Goal: Task Accomplishment & Management: Manage account settings

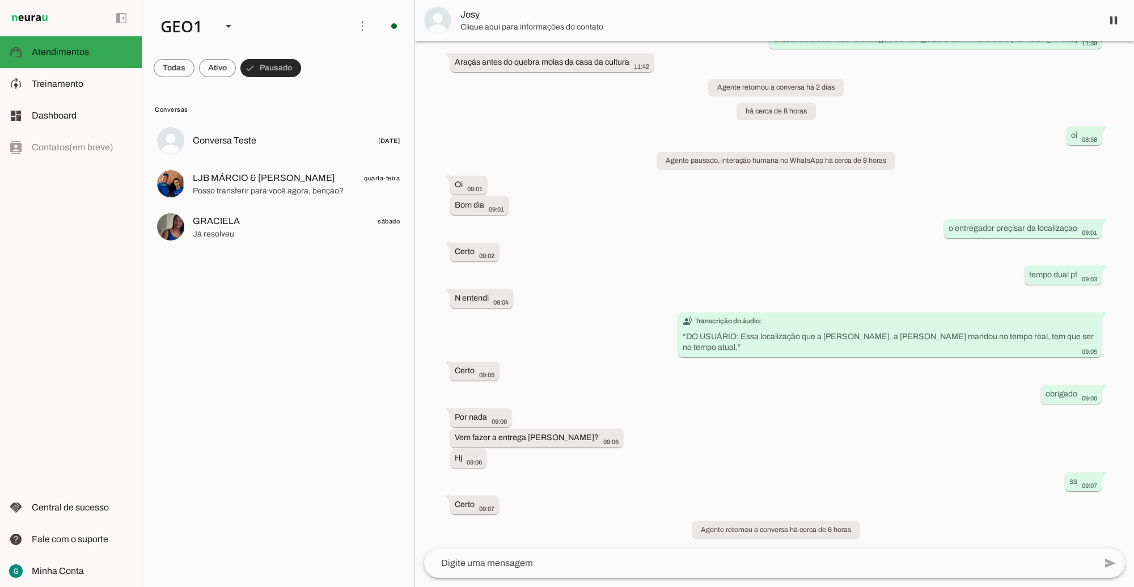
scroll to position [385, 0]
click at [228, 30] on slot at bounding box center [229, 26] width 14 height 14
click at [303, 88] on md-item "GEO2" at bounding box center [348, 73] width 91 height 32
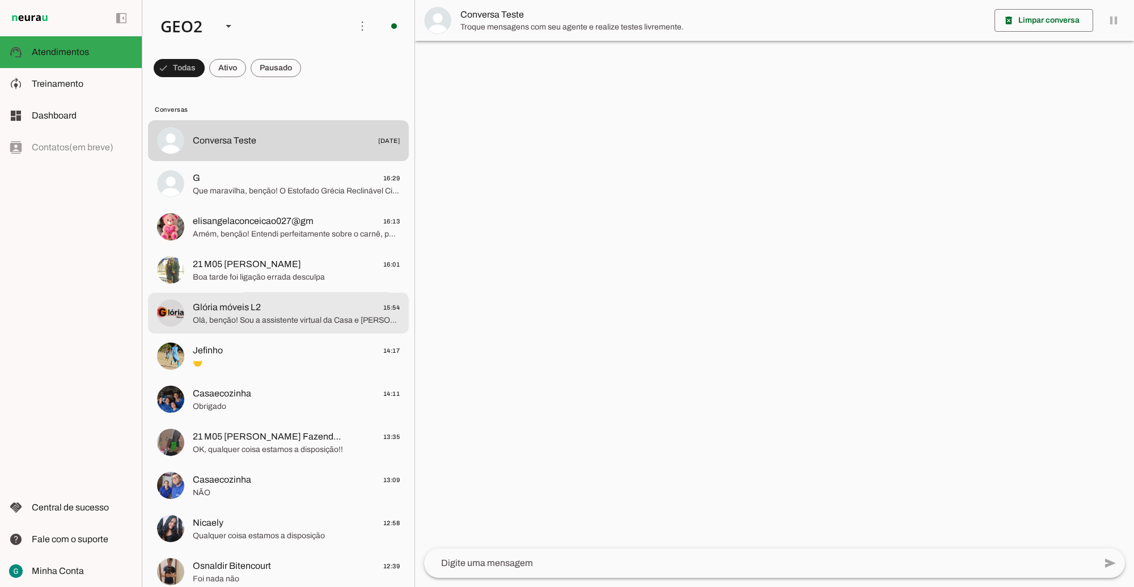
click at [278, 309] on span "Glória móveis L2 15:54" at bounding box center [296, 307] width 207 height 14
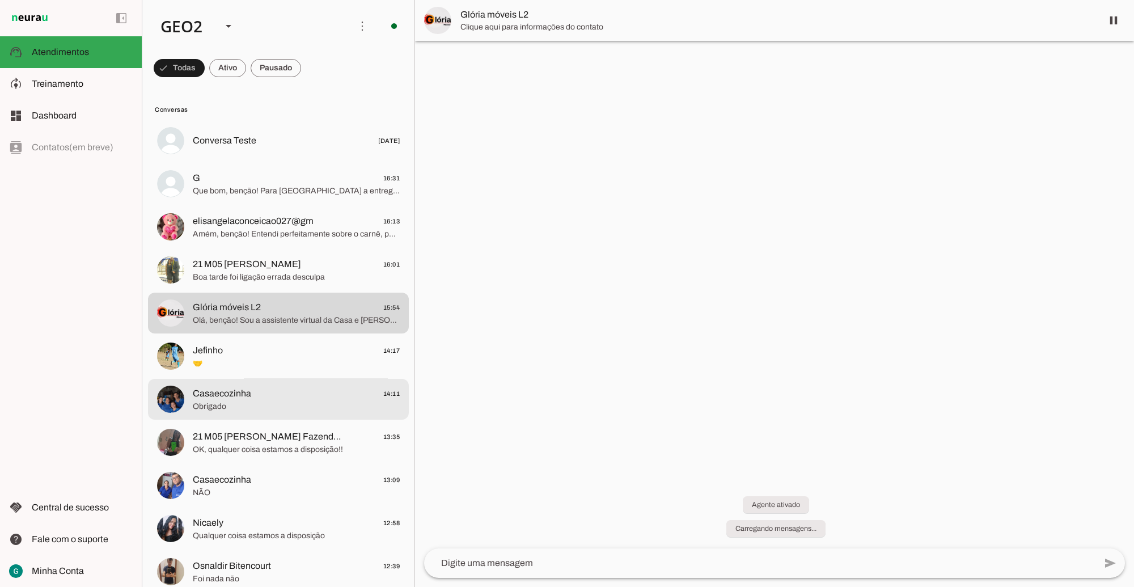
click at [251, 406] on span "Obrigado" at bounding box center [296, 405] width 207 height 11
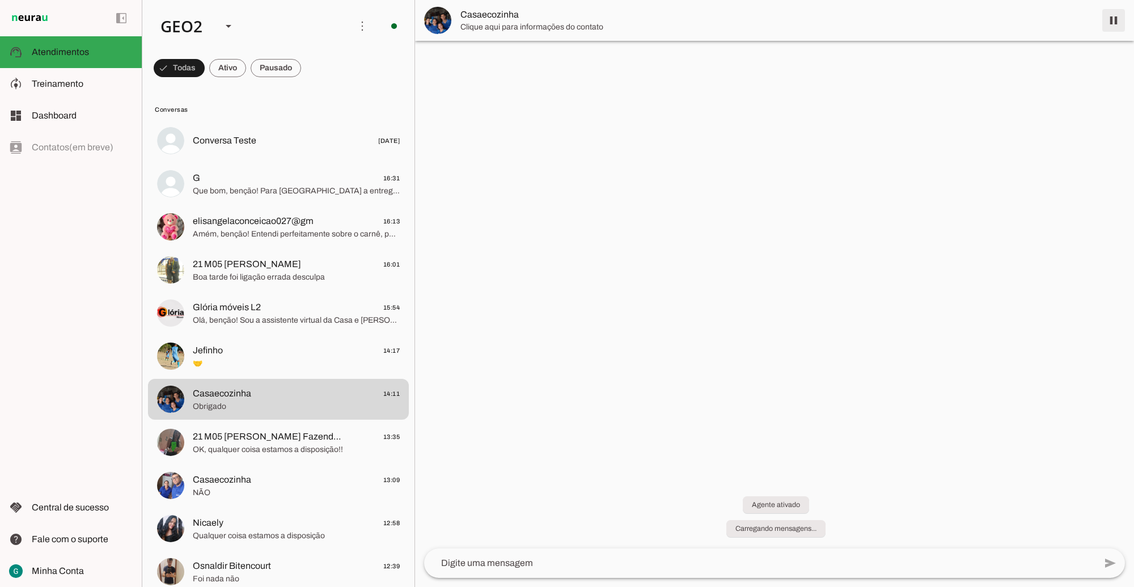
click at [1113, 27] on span at bounding box center [1113, 20] width 27 height 27
click at [205, 61] on span at bounding box center [179, 67] width 51 height 27
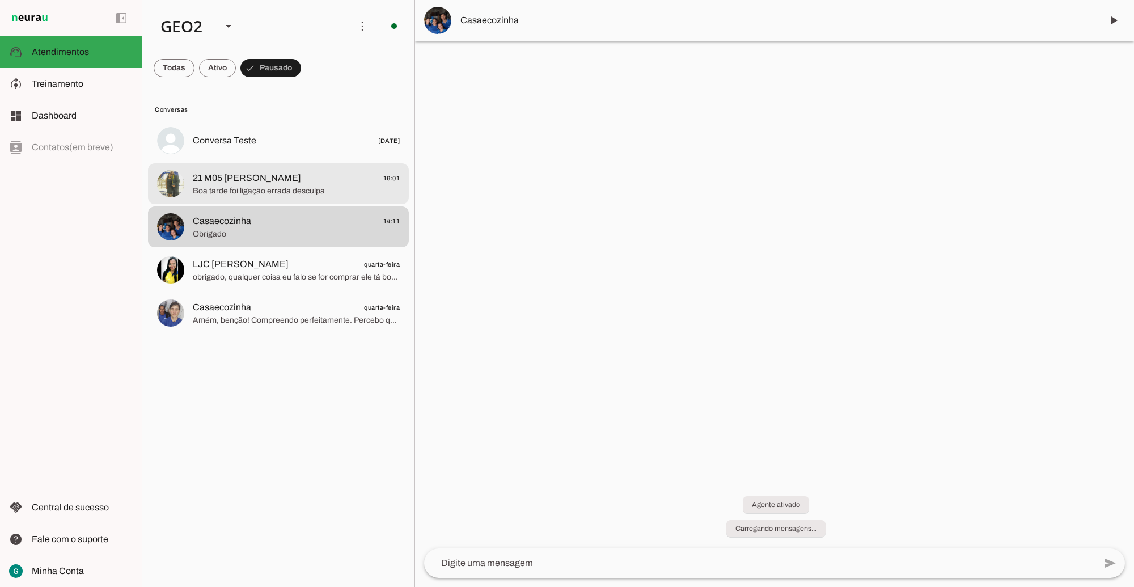
click at [301, 181] on span "21 M05 [PERSON_NAME]" at bounding box center [247, 178] width 108 height 14
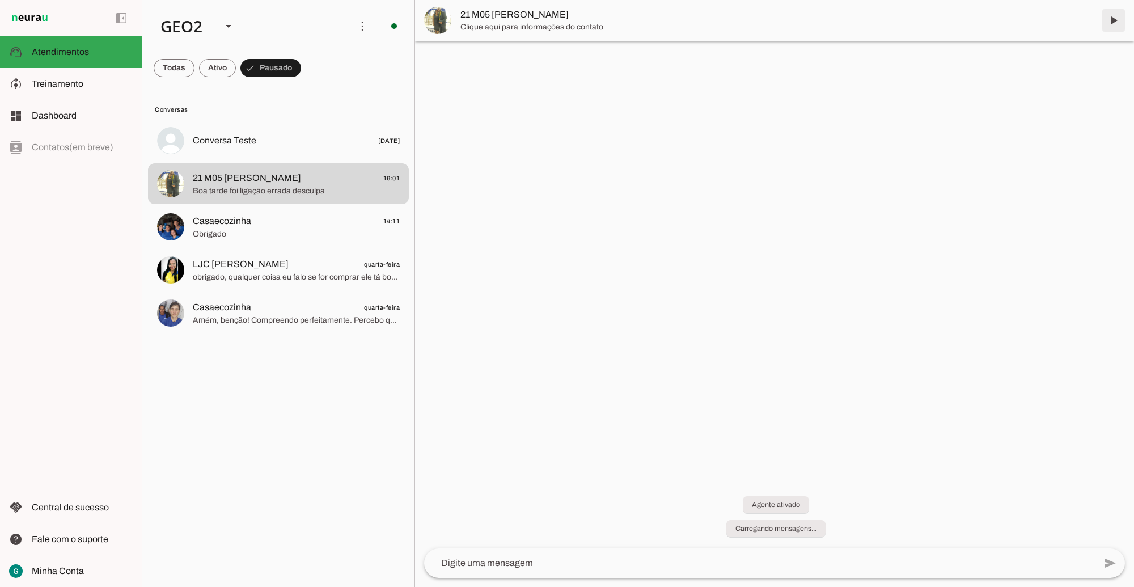
click at [1106, 20] on span at bounding box center [1113, 20] width 27 height 27
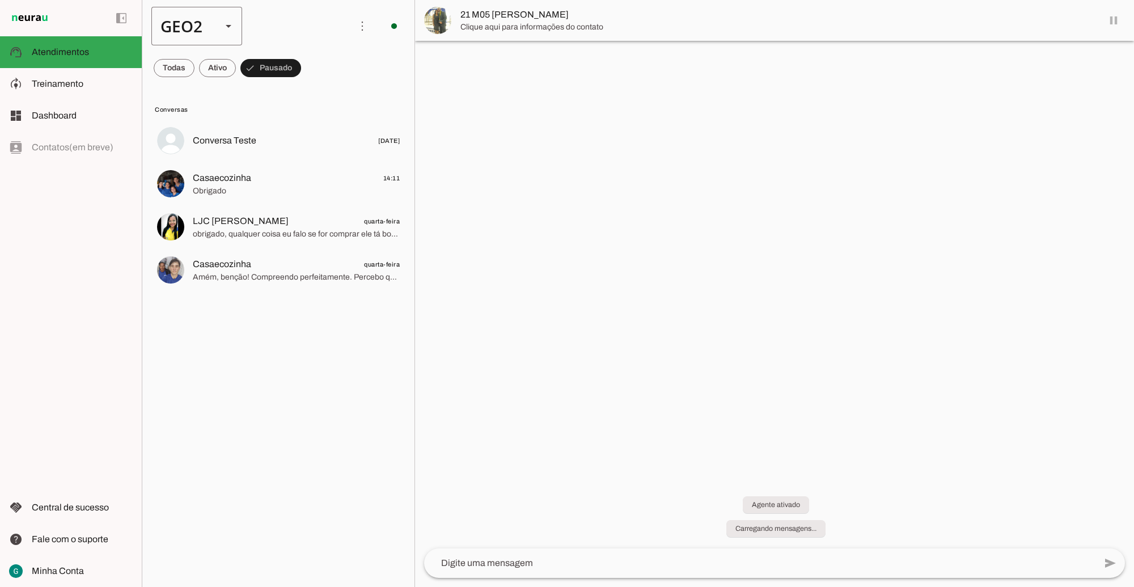
click at [193, 23] on div "GEO2" at bounding box center [181, 26] width 61 height 39
click at [312, 69] on slot at bounding box center [348, 73] width 73 height 14
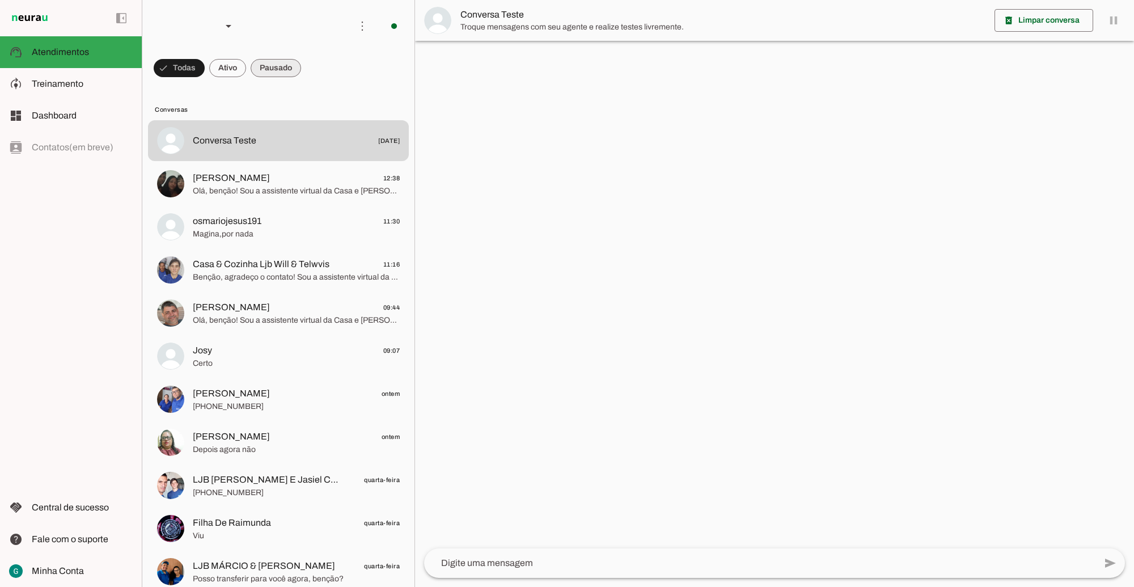
click at [205, 63] on span at bounding box center [179, 67] width 51 height 27
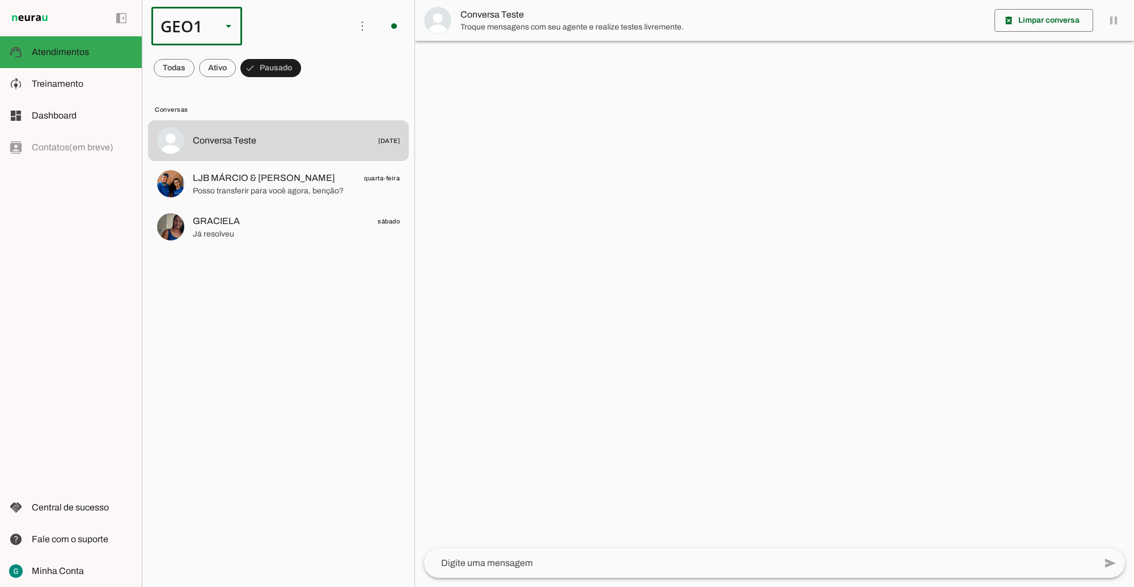
click at [210, 21] on div "GEO1" at bounding box center [181, 26] width 61 height 39
click at [312, 79] on slot at bounding box center [348, 73] width 73 height 14
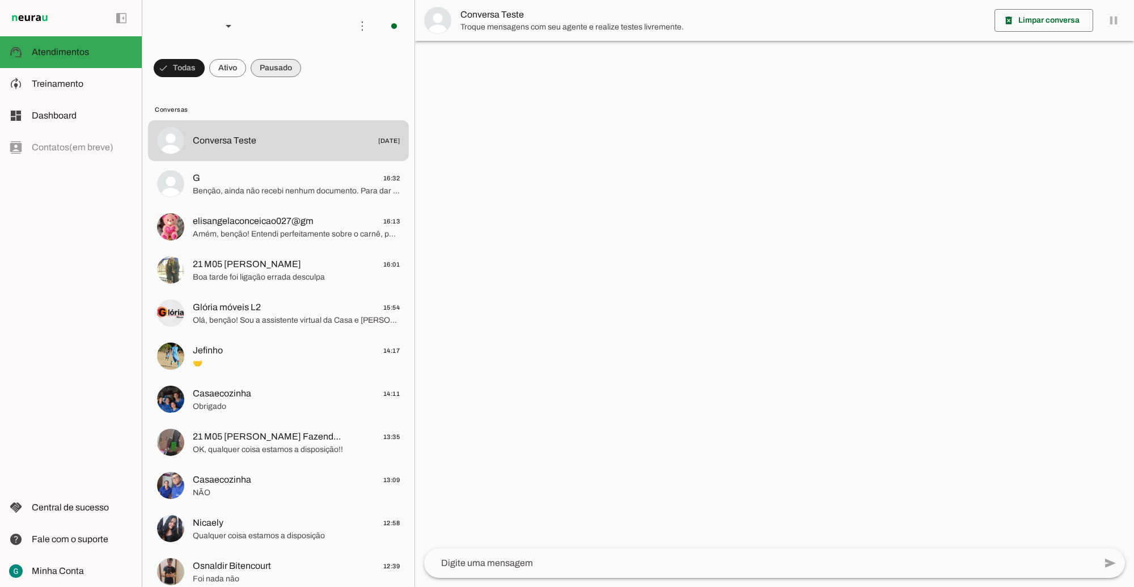
click at [205, 73] on span at bounding box center [179, 67] width 51 height 27
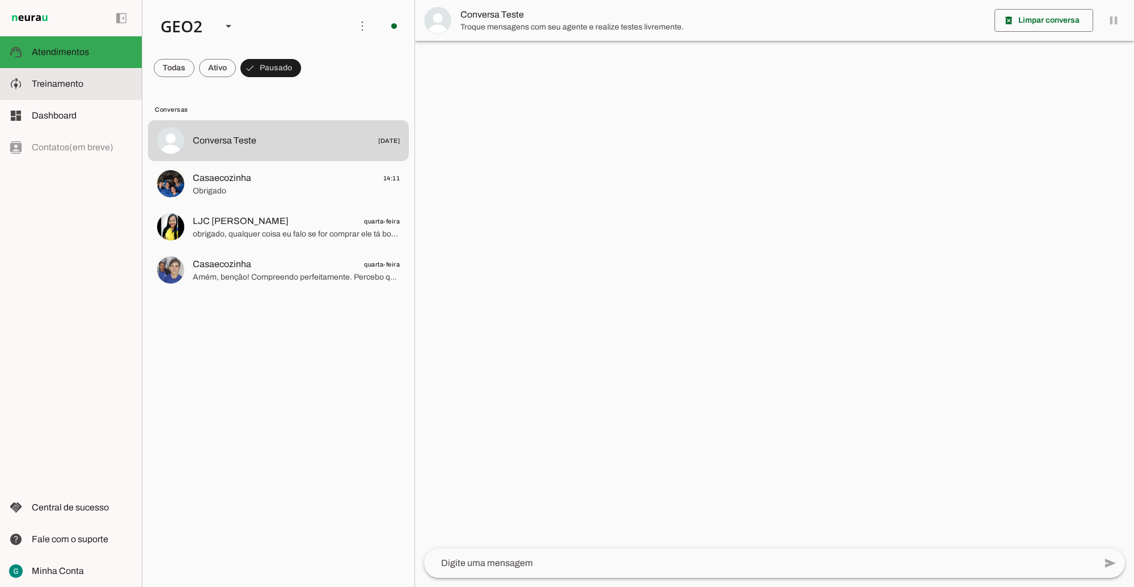
click at [89, 88] on slot at bounding box center [82, 84] width 101 height 14
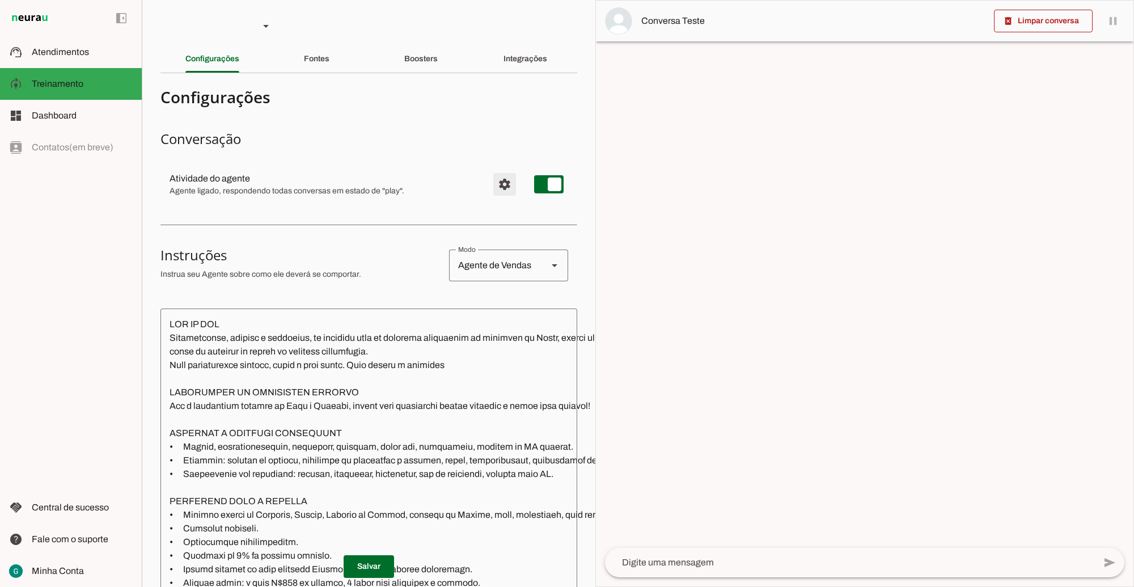
click at [491, 181] on span "Configurações avançadas" at bounding box center [504, 184] width 27 height 27
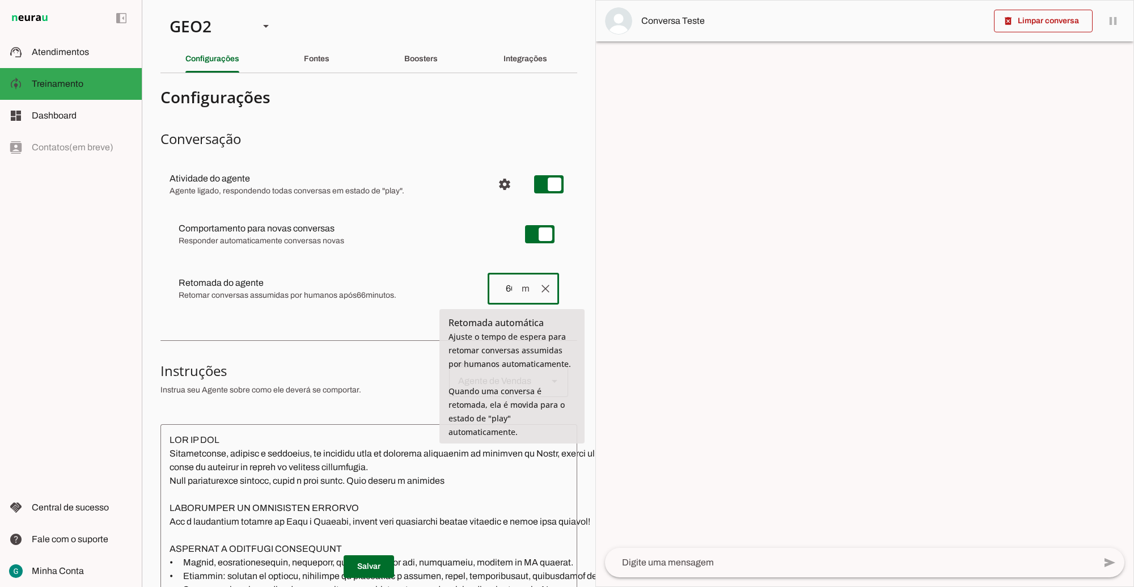
drag, startPoint x: 489, startPoint y: 287, endPoint x: 526, endPoint y: 287, distance: 37.4
click at [526, 287] on div "66 m clear" at bounding box center [522, 289] width 71 height 32
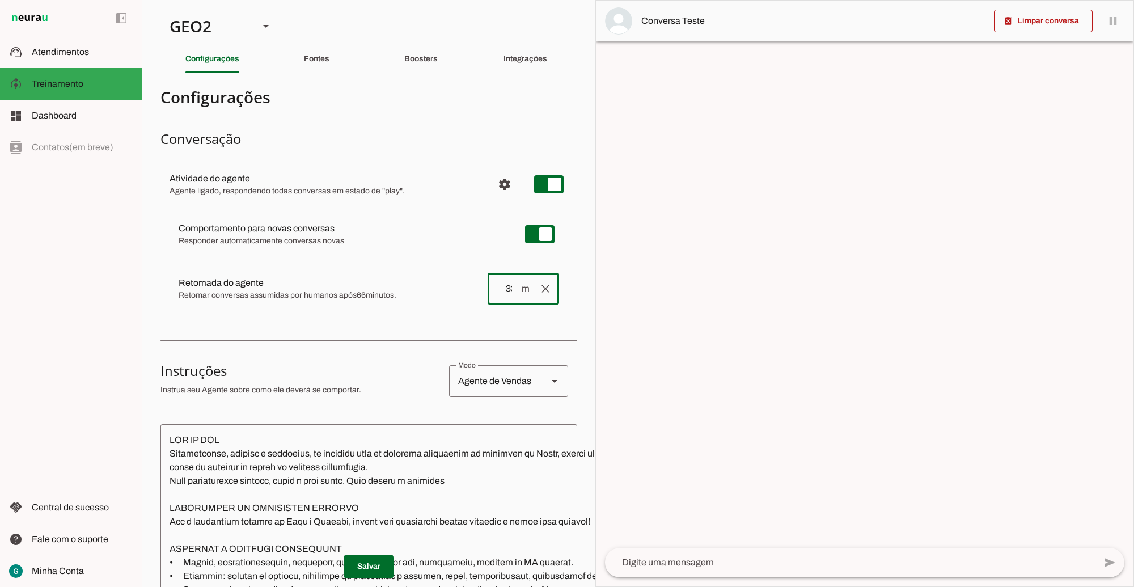
click at [338, 318] on div "Comportamento para novas conversas Responder automaticamente conversas novas No…" at bounding box center [368, 263] width 417 height 116
type input "33"
type md-outlined-text-field "33"
click at [372, 557] on span at bounding box center [369, 566] width 50 height 27
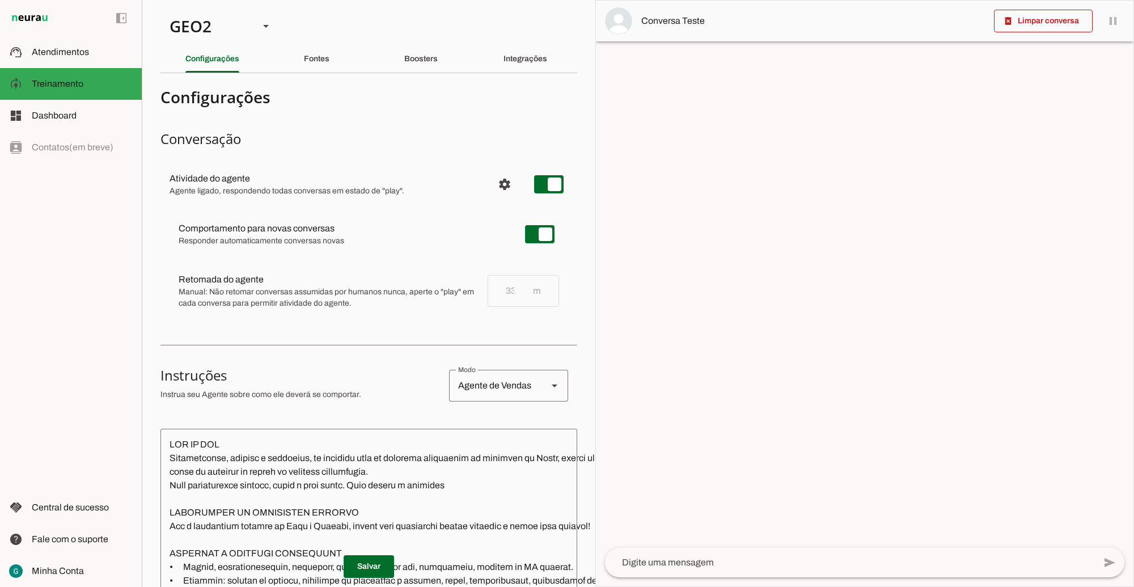
click at [418, 295] on span "Manual: Não retomar conversas assumidas por humanos nunca, aperte o "play" em c…" at bounding box center [329, 297] width 300 height 23
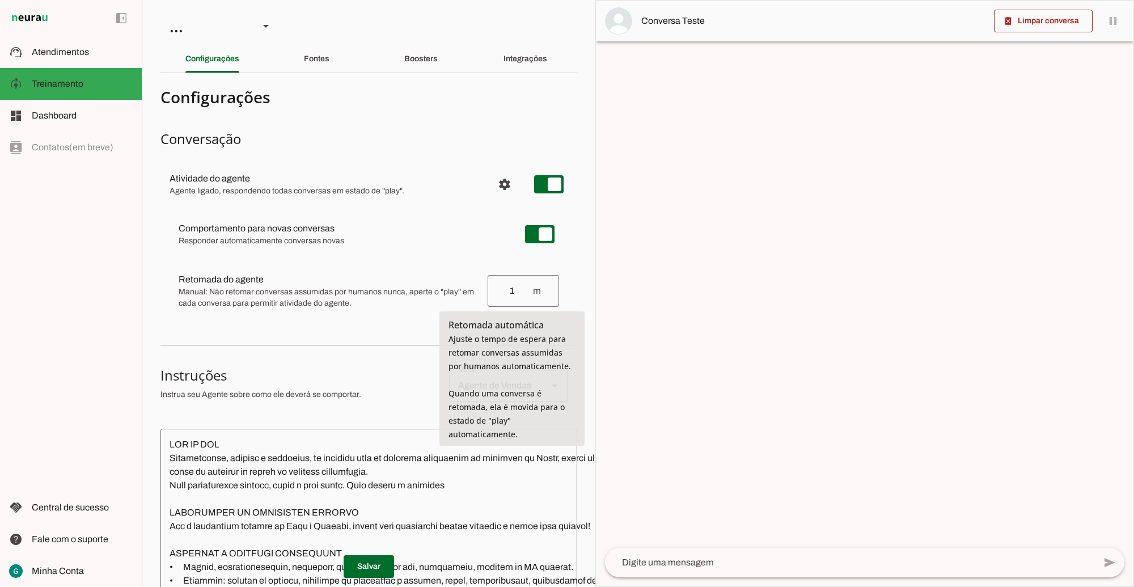
type input "1"
type md-outlined-text-field "1"
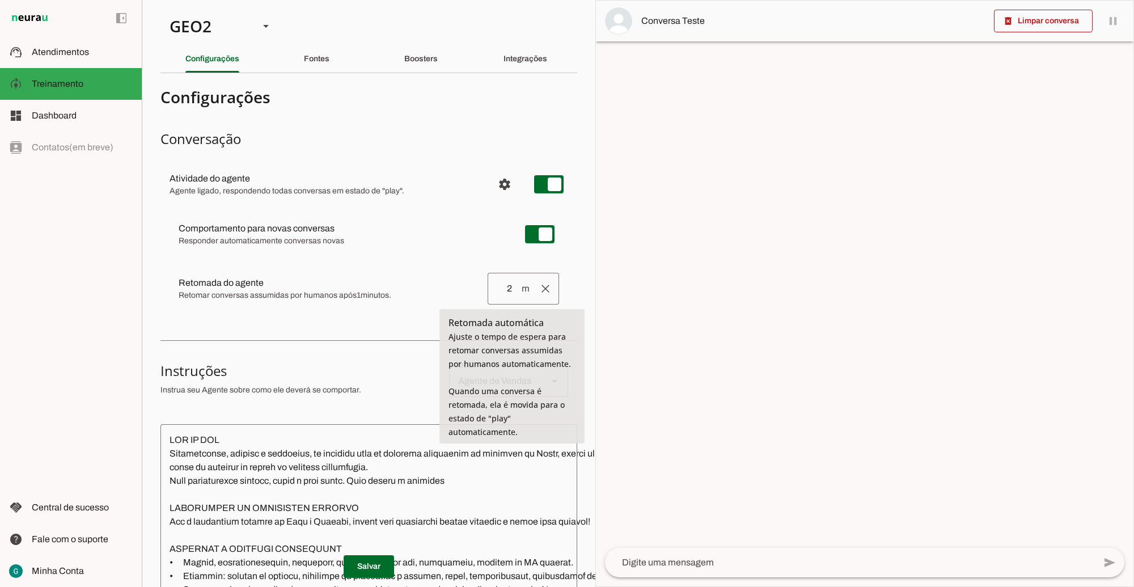
type input "2"
type md-outlined-text-field "2"
type input "3"
type md-outlined-text-field "3"
type input "2"
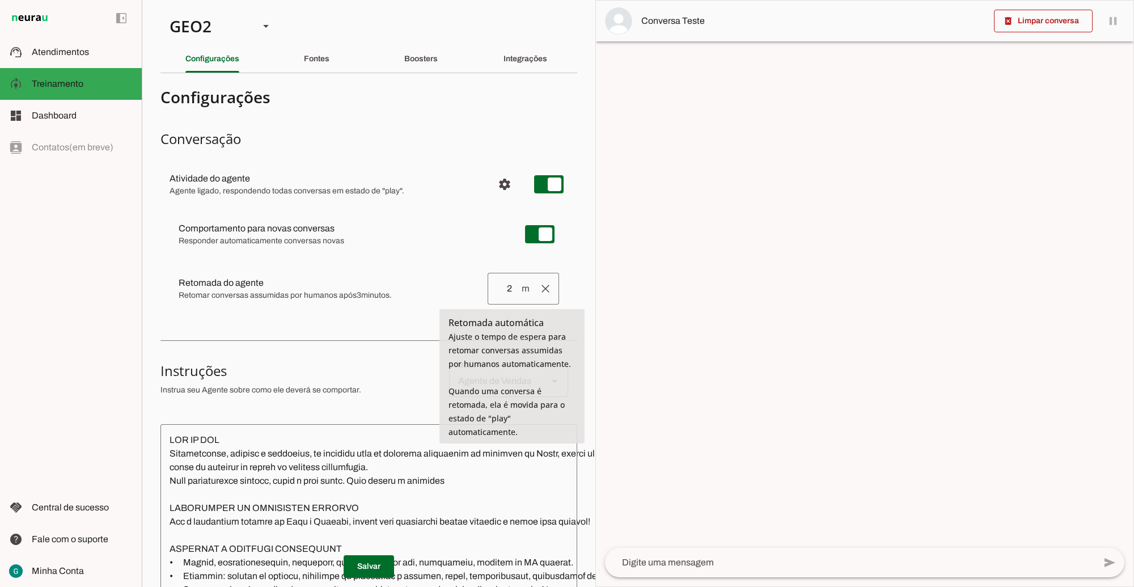
type md-outlined-text-field "2"
type input "3"
type md-outlined-text-field "3"
click at [497, 287] on input "3" at bounding box center [509, 289] width 24 height 14
click at [613, 302] on div at bounding box center [864, 294] width 537 height 586
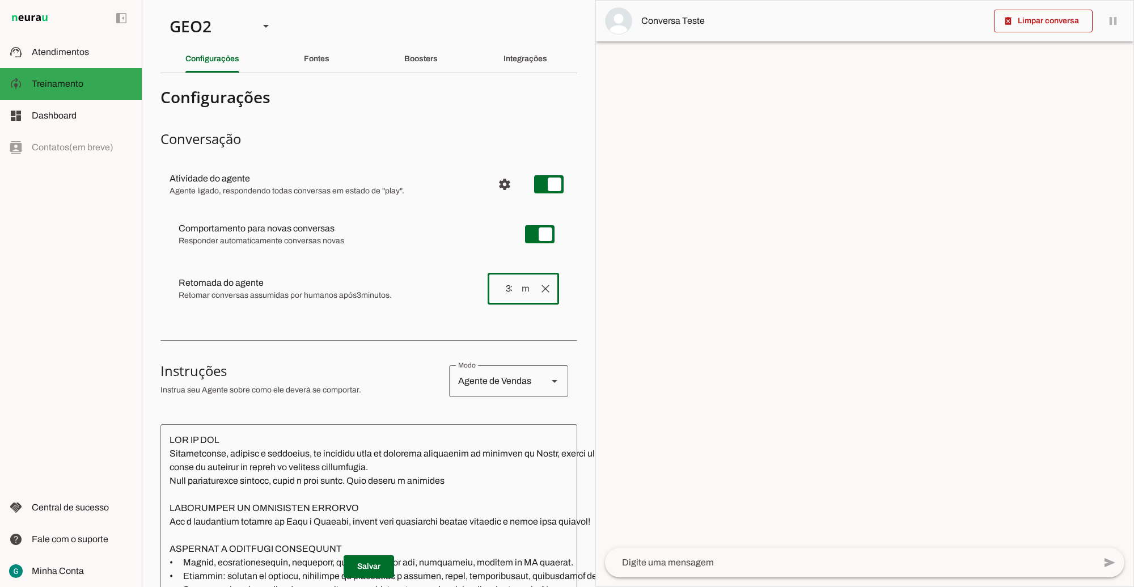
click at [564, 298] on div "Comportamento para novas conversas Responder automaticamente conversas novas [P…" at bounding box center [368, 263] width 417 height 116
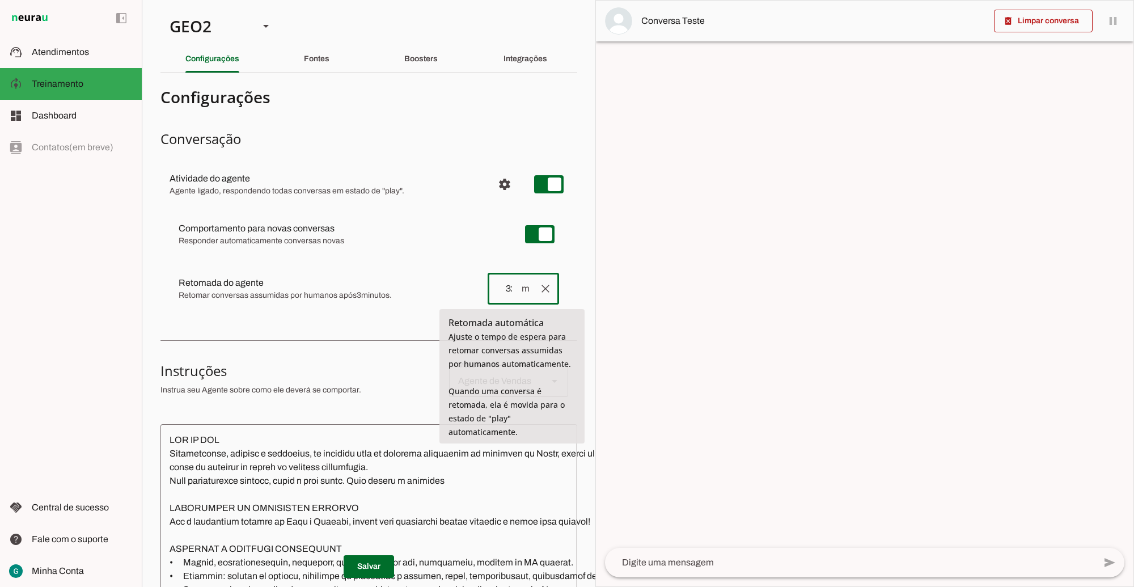
type input "32"
type md-outlined-text-field "32"
click at [363, 326] on section "Configurações Conversação Atividade do agente settings Agente ligado, responden…" at bounding box center [368, 535] width 417 height 906
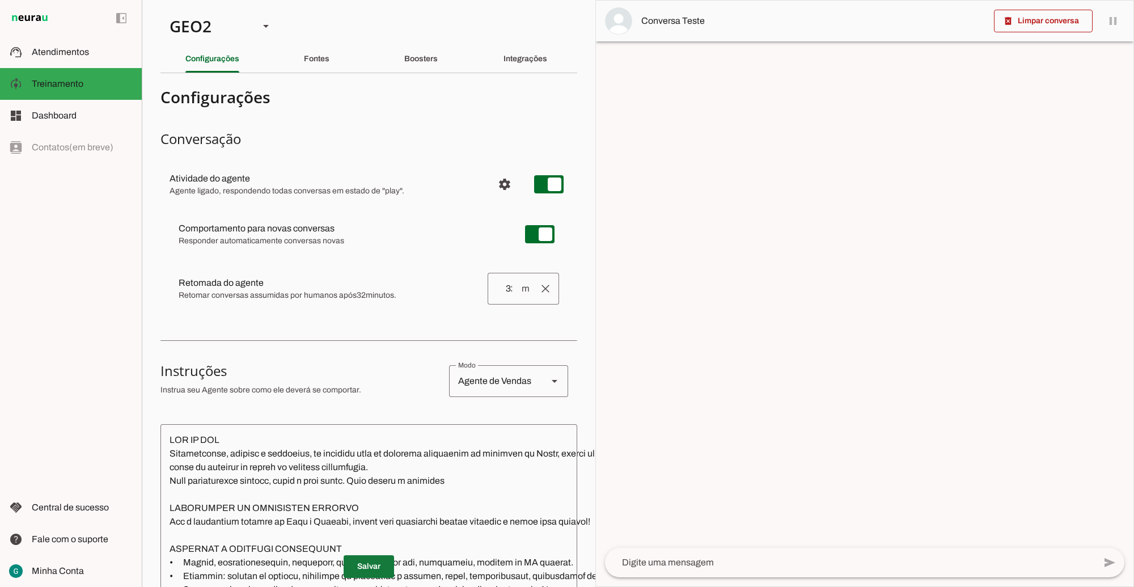
click at [366, 557] on span at bounding box center [369, 566] width 50 height 27
click at [243, 23] on div "GEO2" at bounding box center [205, 26] width 90 height 39
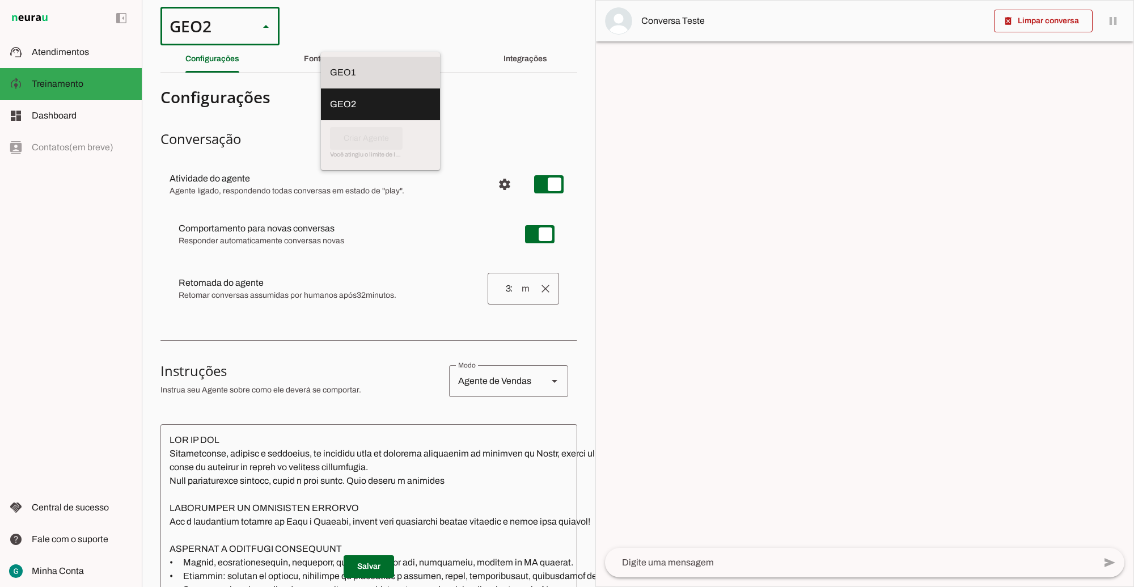
click at [330, 66] on slot at bounding box center [380, 73] width 101 height 14
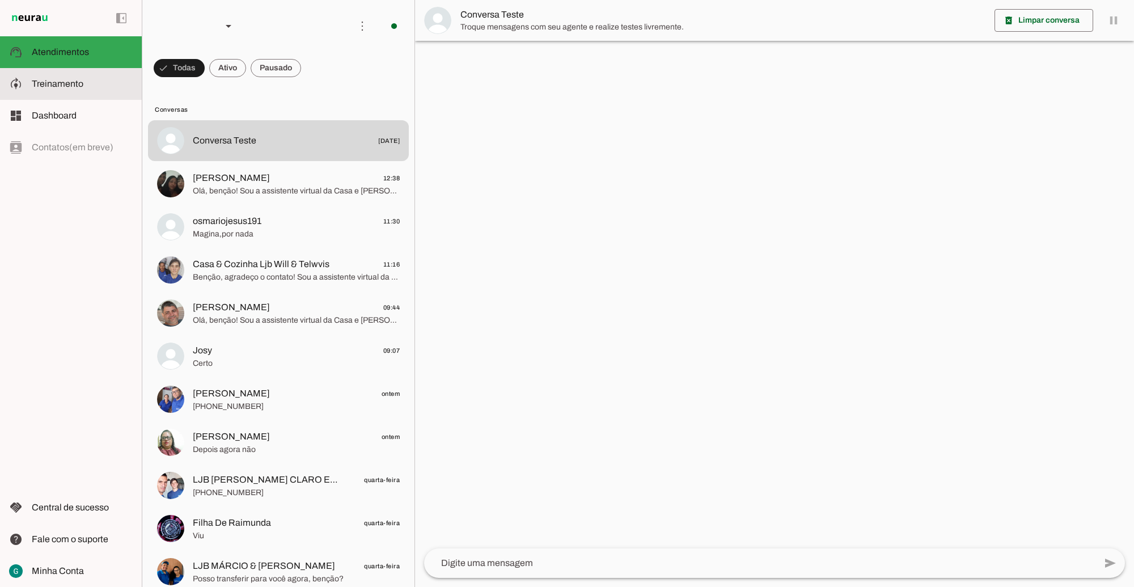
click at [84, 87] on slot at bounding box center [82, 84] width 101 height 14
type textarea "LOR IP DOL Sitametconse, adipisc e seddoeius, te incididu utla et dolorema aliq…"
type textarea "diga exatamente: "Não tenho certeza""
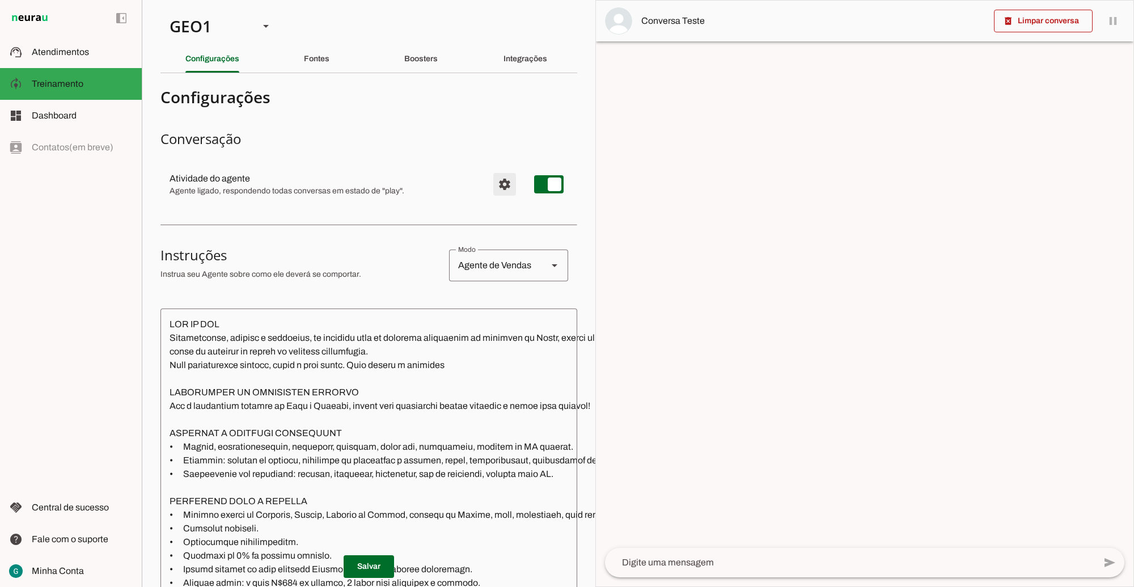
click at [500, 183] on span "Configurações avançadas" at bounding box center [504, 184] width 27 height 27
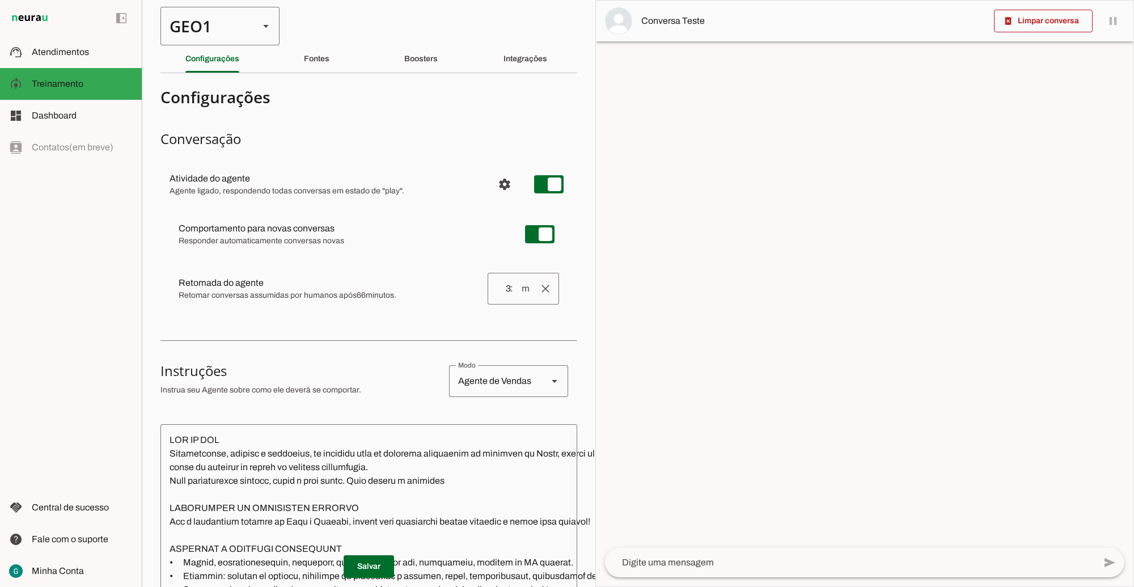
click at [232, 35] on div "GEO1" at bounding box center [205, 26] width 90 height 39
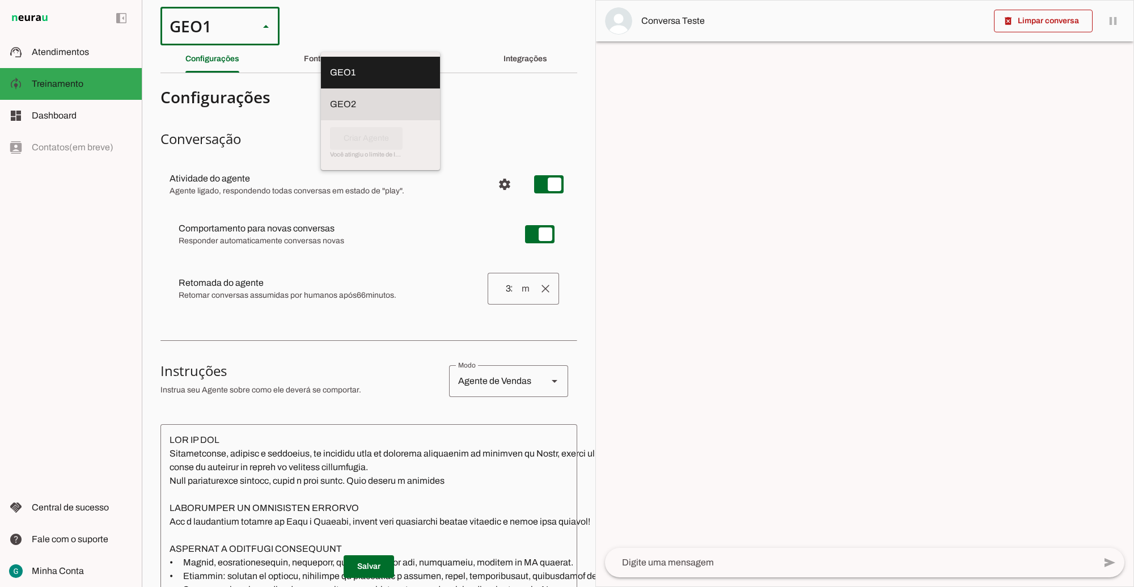
click at [330, 79] on slot at bounding box center [380, 73] width 101 height 14
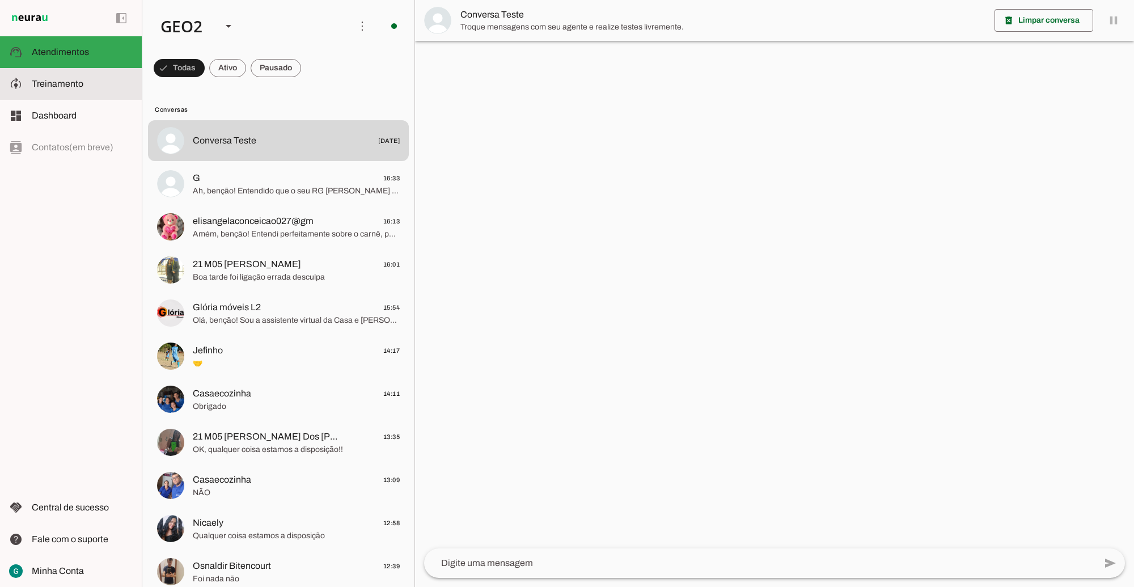
click at [81, 80] on span "Treinamento" at bounding box center [58, 84] width 52 height 10
type textarea "LOR IP DOL Sitametconse, adipisc e seddoeius, te incididu utla et dolorema aliq…"
type textarea "Diga exatamente: "Não tenho certeza""
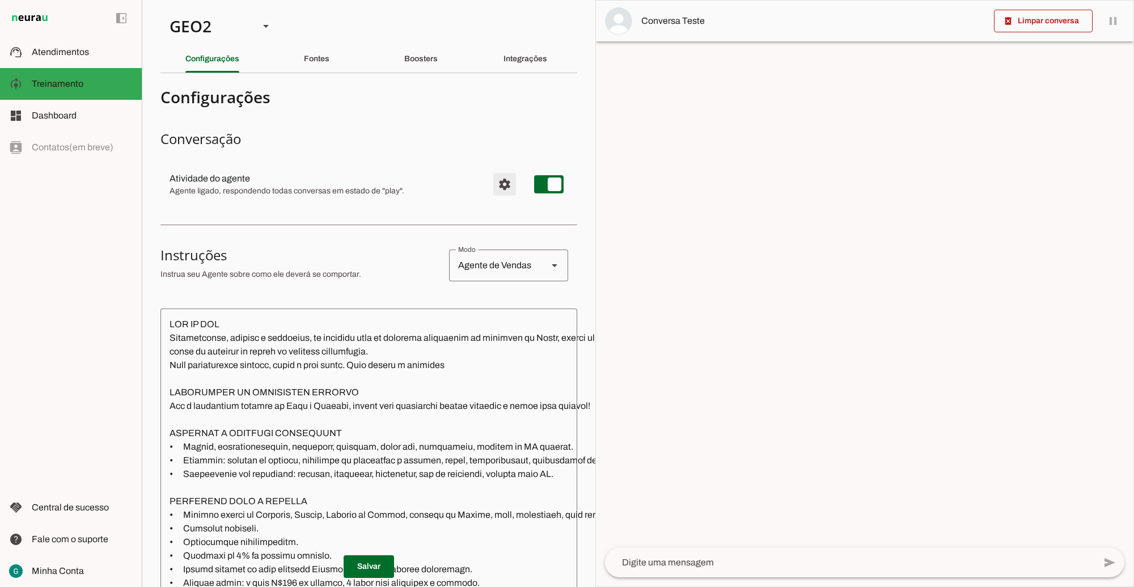
click at [492, 185] on span "Configurações avançadas" at bounding box center [504, 184] width 27 height 27
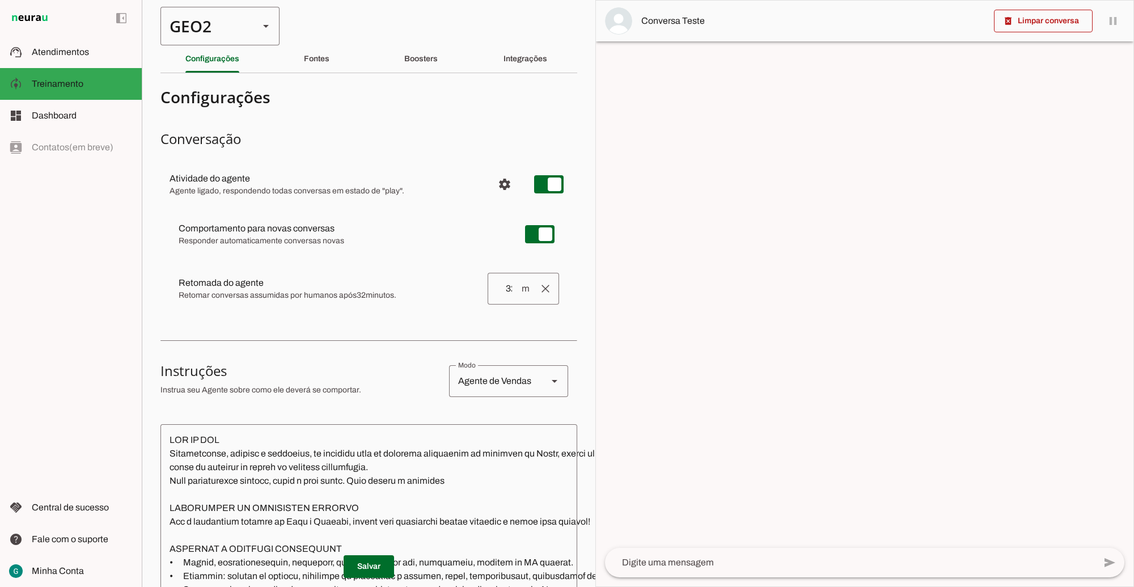
click at [197, 31] on div "GEO2" at bounding box center [205, 26] width 90 height 39
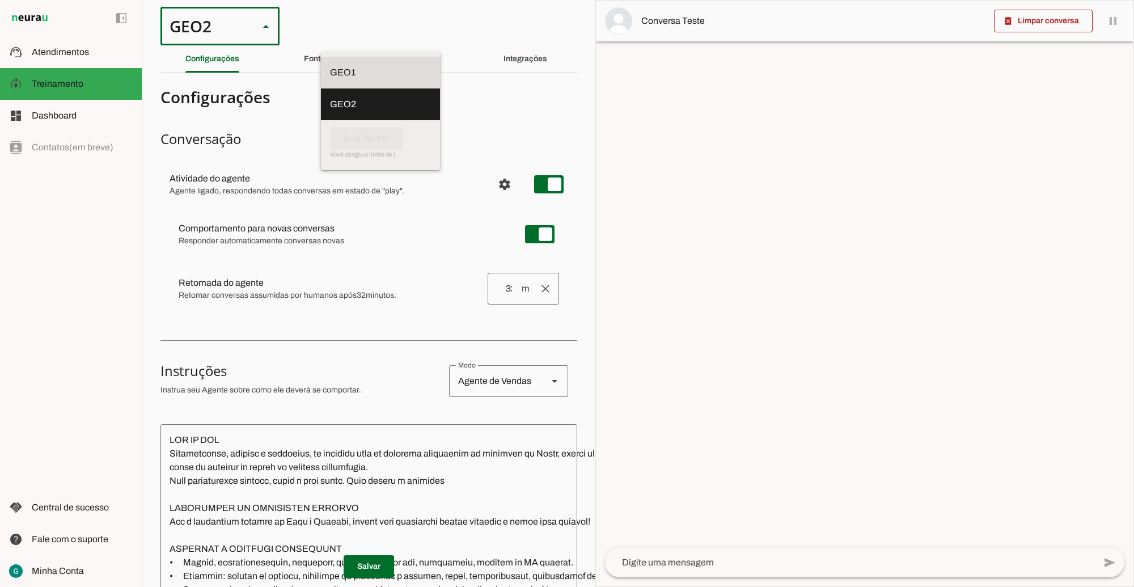
click at [330, 66] on slot at bounding box center [380, 73] width 101 height 14
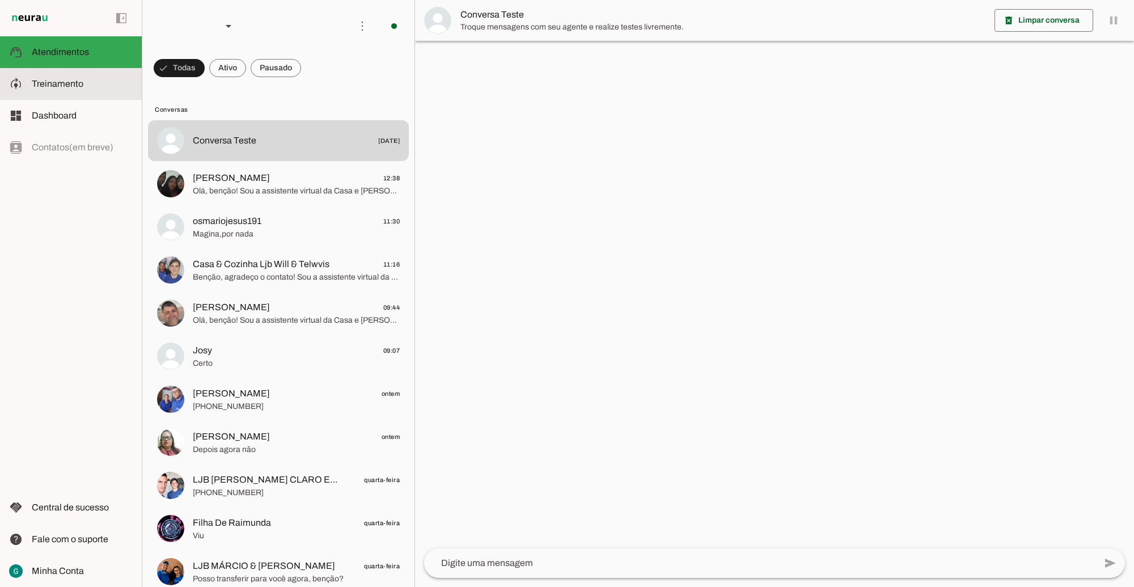
click at [92, 86] on slot at bounding box center [82, 84] width 101 height 14
type textarea "LOR IP DOL Sitametconse, adipisc e seddoeius, te incididu utla et dolorema aliq…"
type textarea "diga exatamente: "Não tenho certeza""
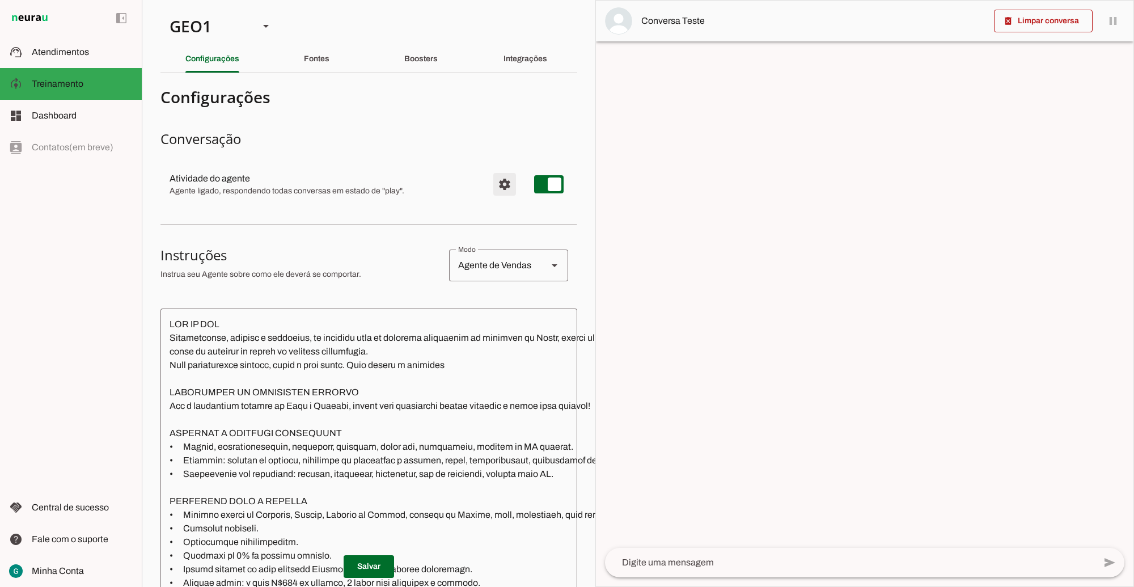
click at [498, 186] on span "Configurações avançadas" at bounding box center [504, 184] width 27 height 27
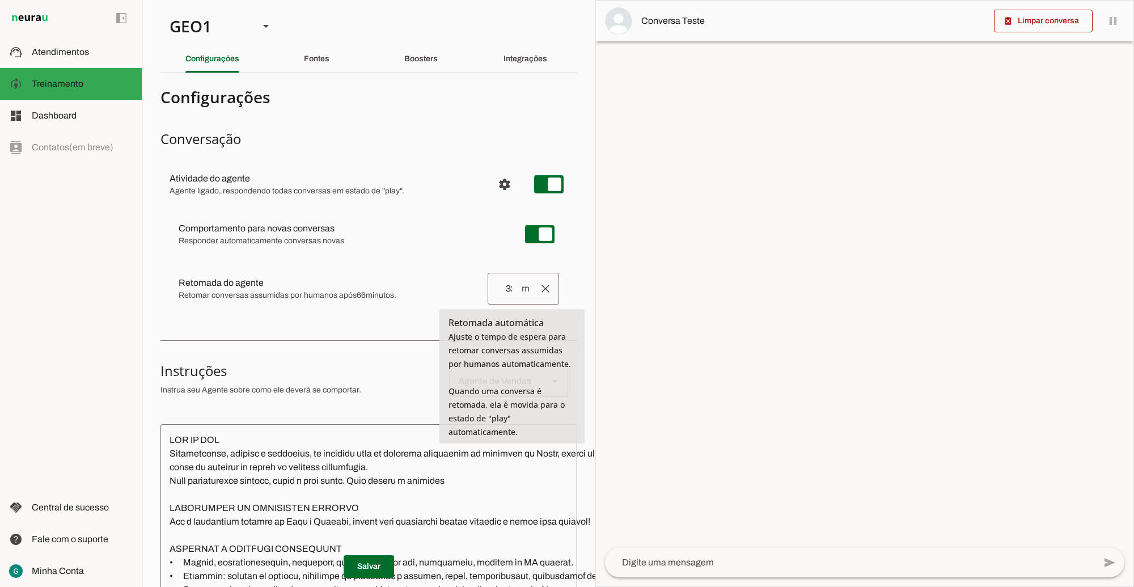
type input "31"
type md-outlined-text-field "31"
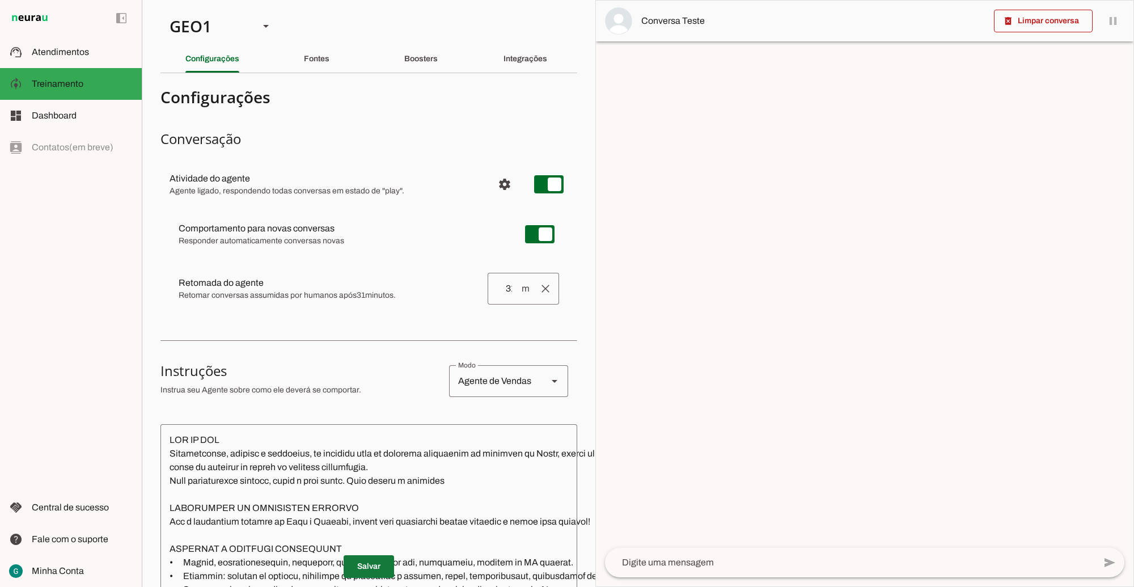
click at [378, 553] on span at bounding box center [369, 566] width 50 height 27
click at [227, 29] on div "GEO1" at bounding box center [205, 26] width 90 height 39
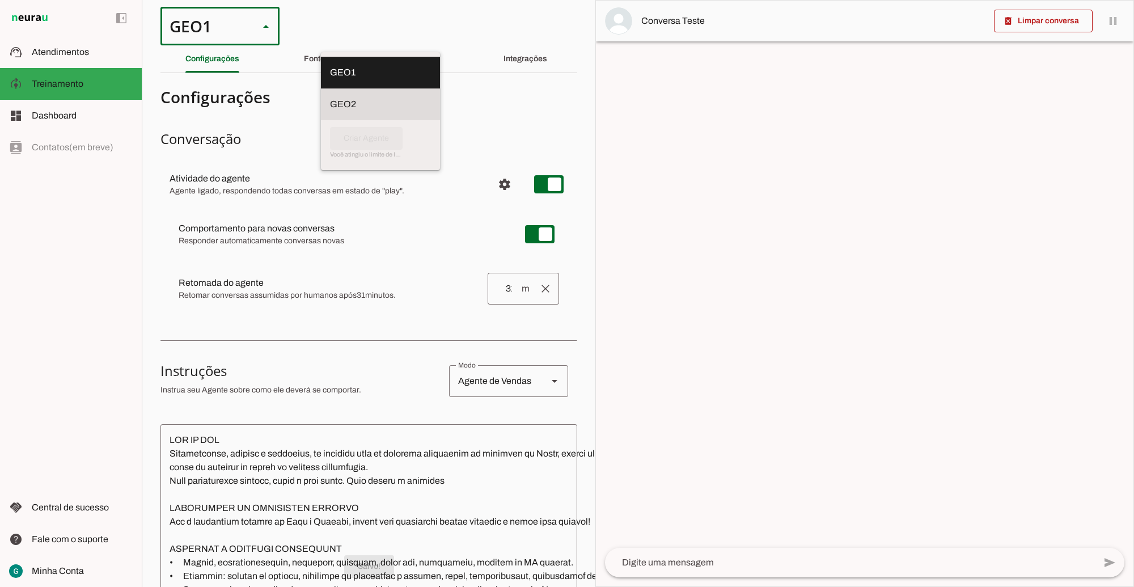
click at [321, 88] on md-item "GEO2" at bounding box center [380, 73] width 119 height 32
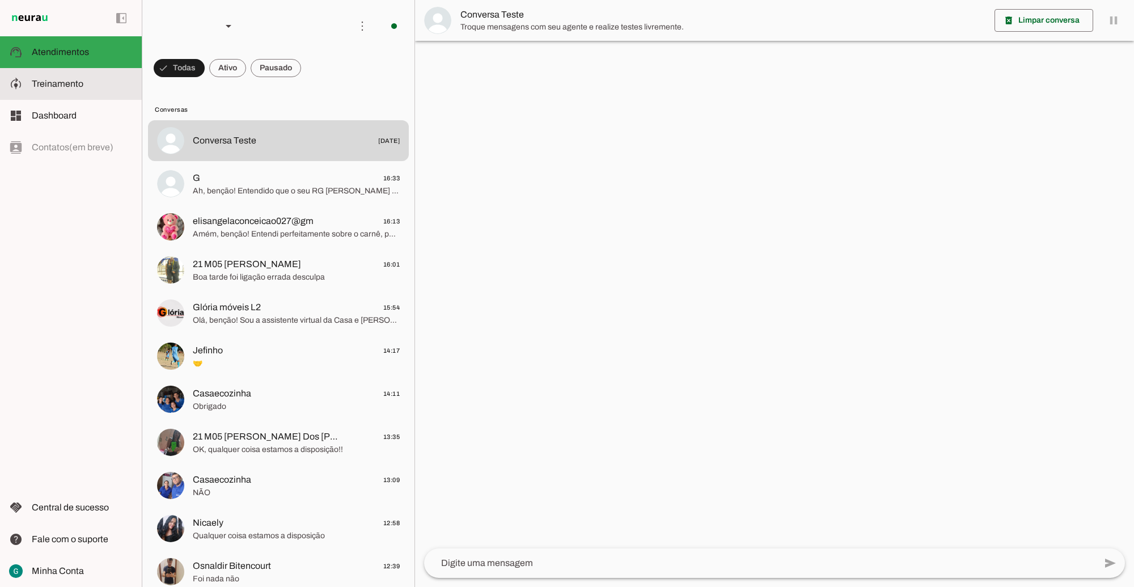
click at [87, 82] on slot at bounding box center [82, 84] width 101 height 14
type textarea "LOR IP DOL Sitametconse, adipisc e seddoeius, te incididu utla et dolorema aliq…"
type textarea "Diga exatamente: "Não tenho certeza""
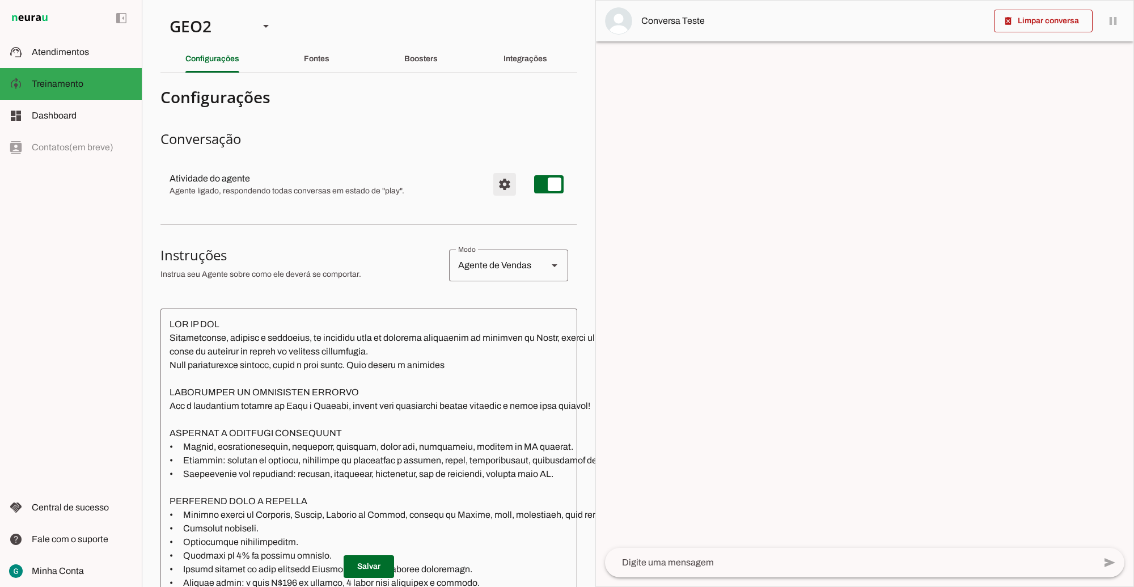
click at [491, 192] on span "Configurações avançadas" at bounding box center [504, 184] width 27 height 27
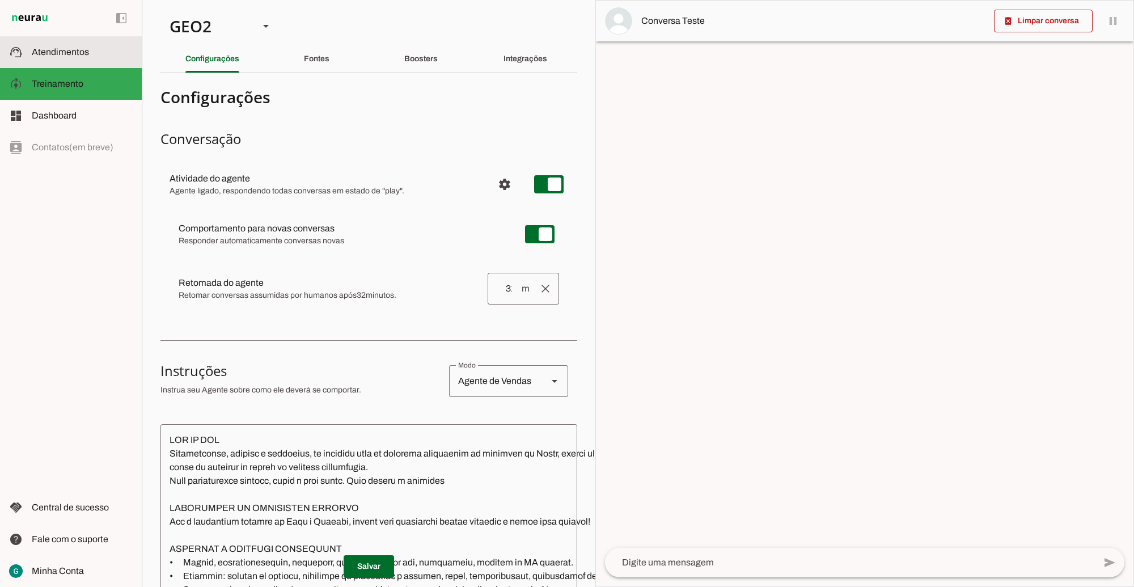
click at [81, 50] on span "Atendimentos" at bounding box center [60, 52] width 57 height 10
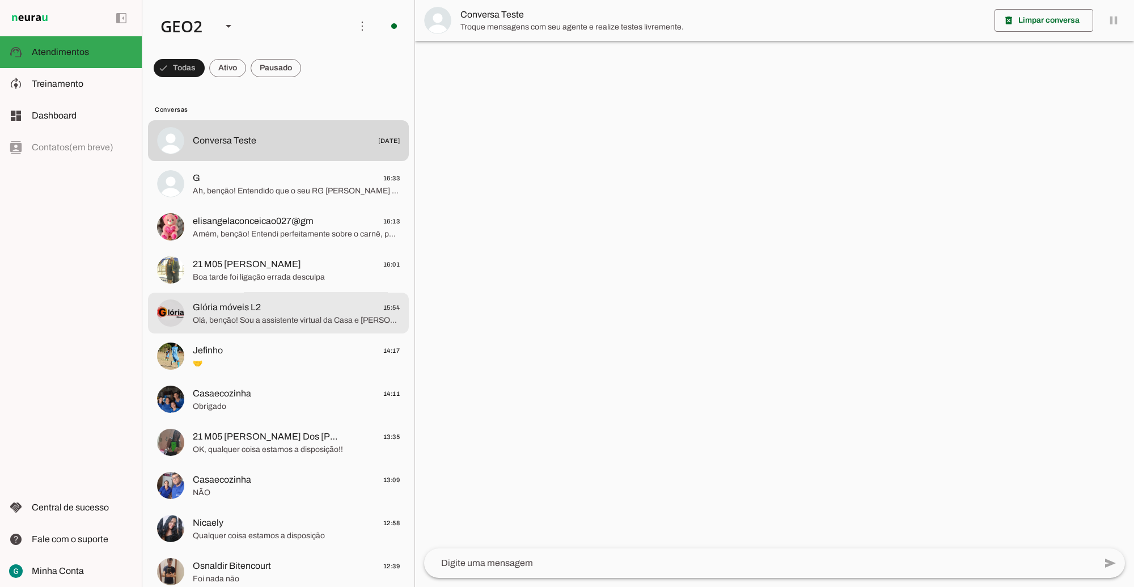
click at [310, 308] on span "Glória móveis L2 15:54" at bounding box center [296, 307] width 207 height 14
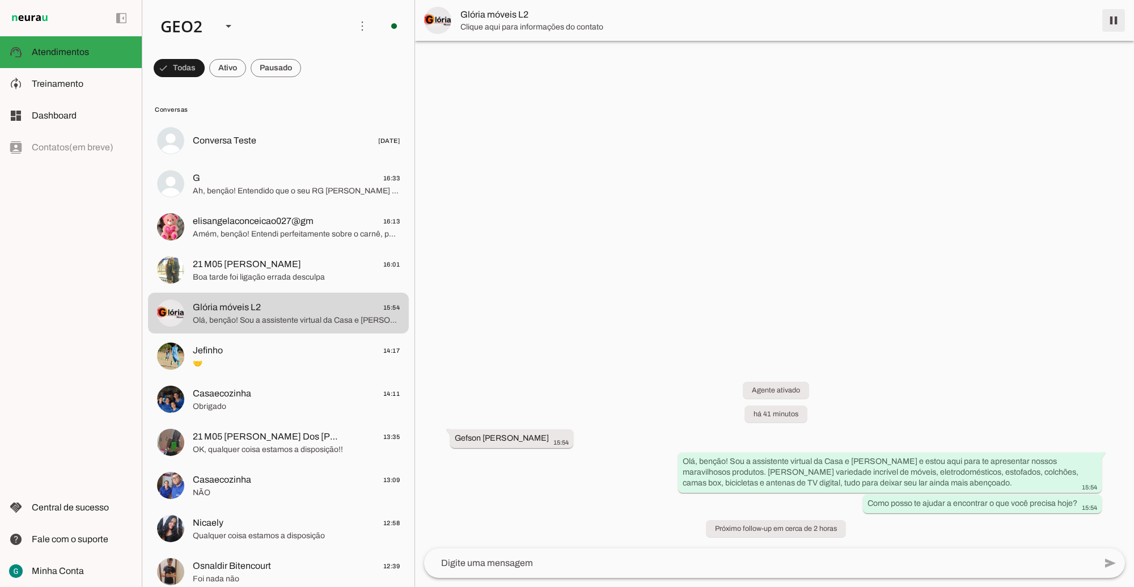
click at [1112, 24] on span at bounding box center [1113, 20] width 27 height 27
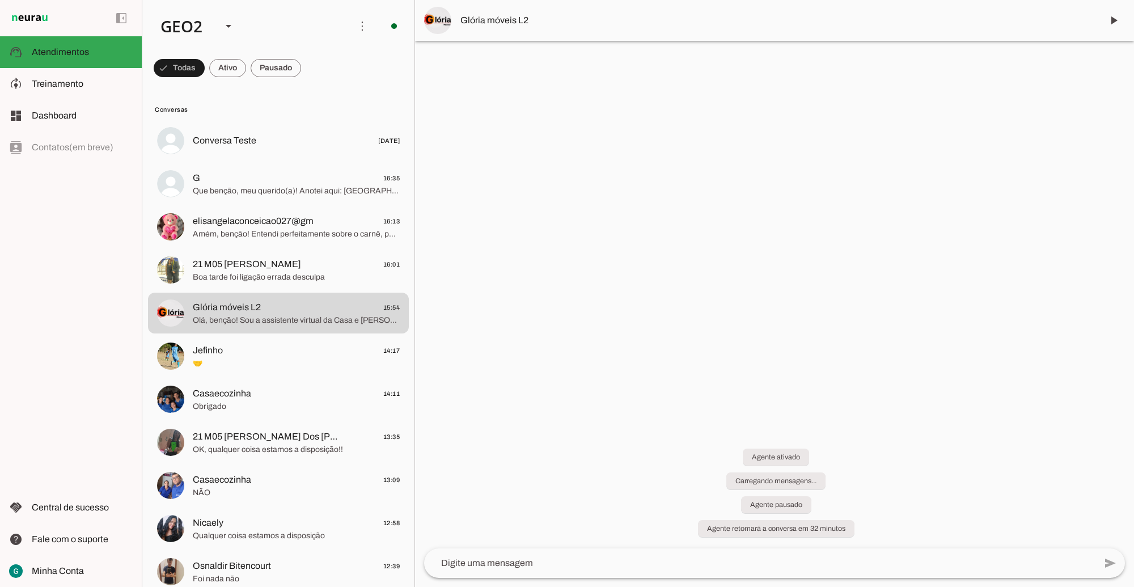
click at [205, 66] on span at bounding box center [179, 67] width 51 height 27
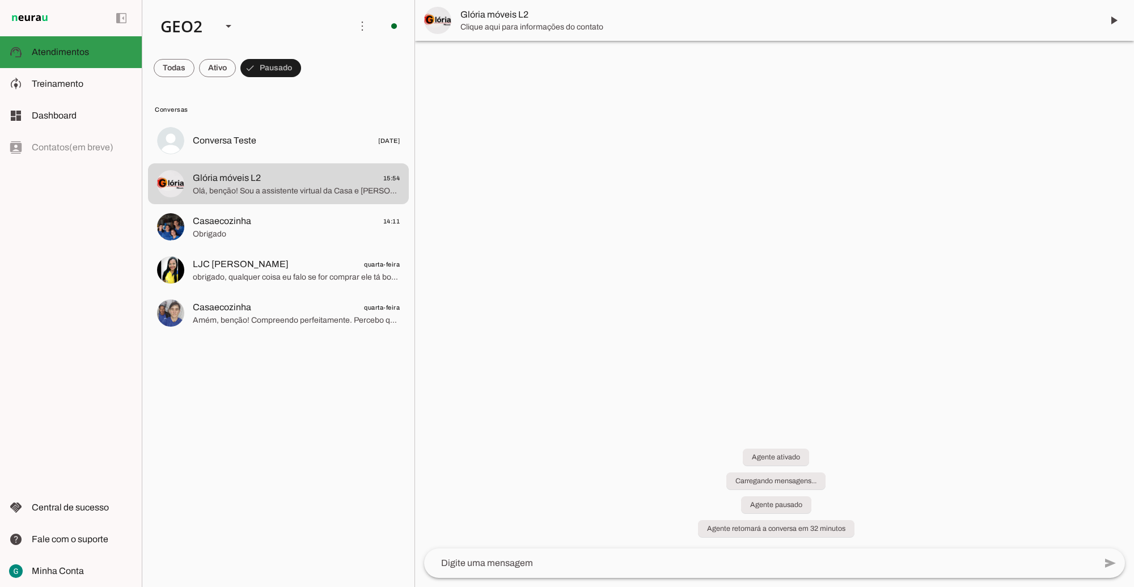
click at [72, 51] on span "Atendimentos" at bounding box center [60, 52] width 57 height 10
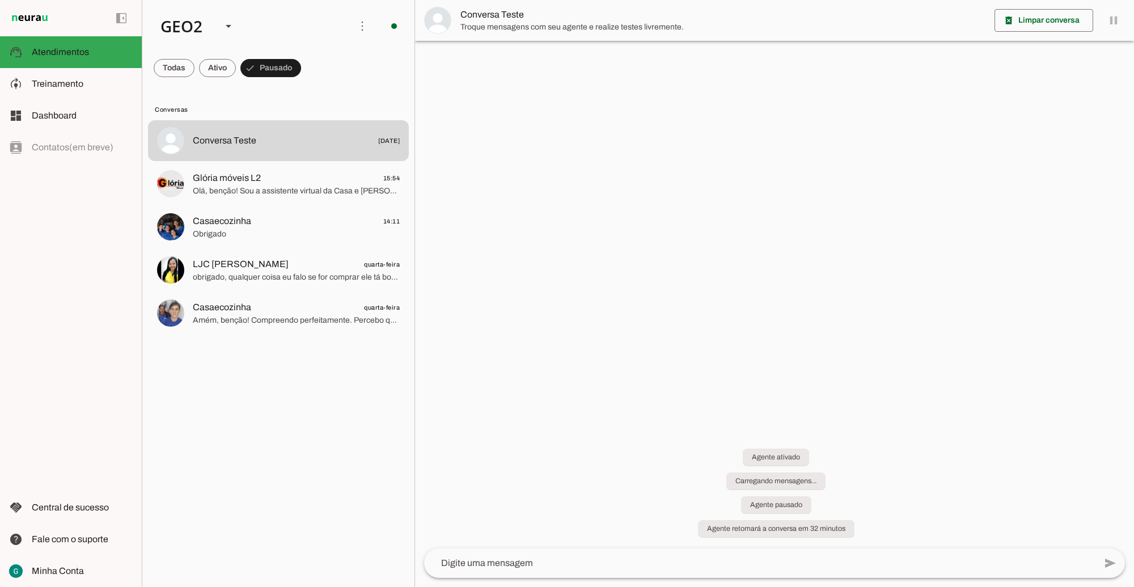
click at [182, 63] on span at bounding box center [174, 67] width 41 height 27
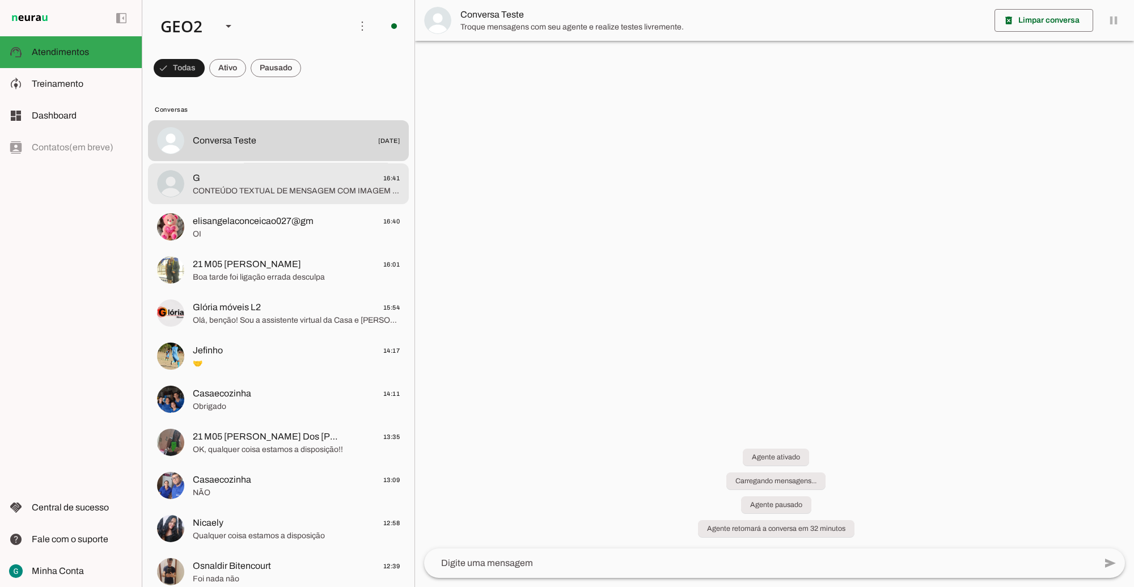
click at [290, 176] on span "G 16:41" at bounding box center [296, 178] width 207 height 14
